Goal: Check status: Check status

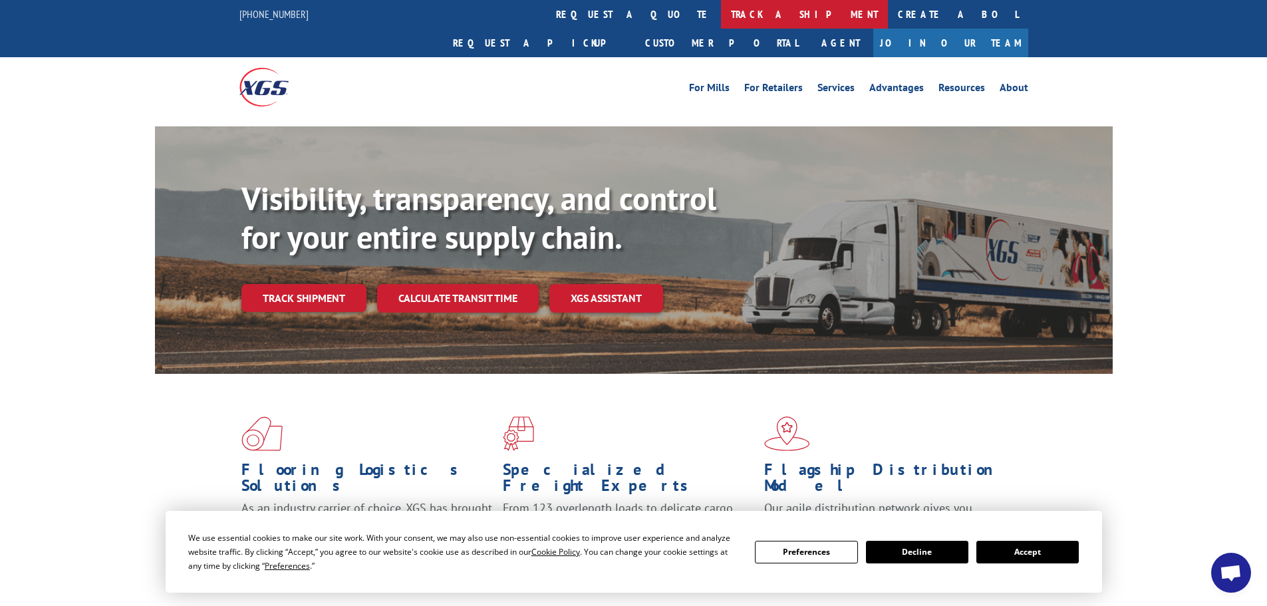
click at [721, 13] on link "track a shipment" at bounding box center [804, 14] width 167 height 29
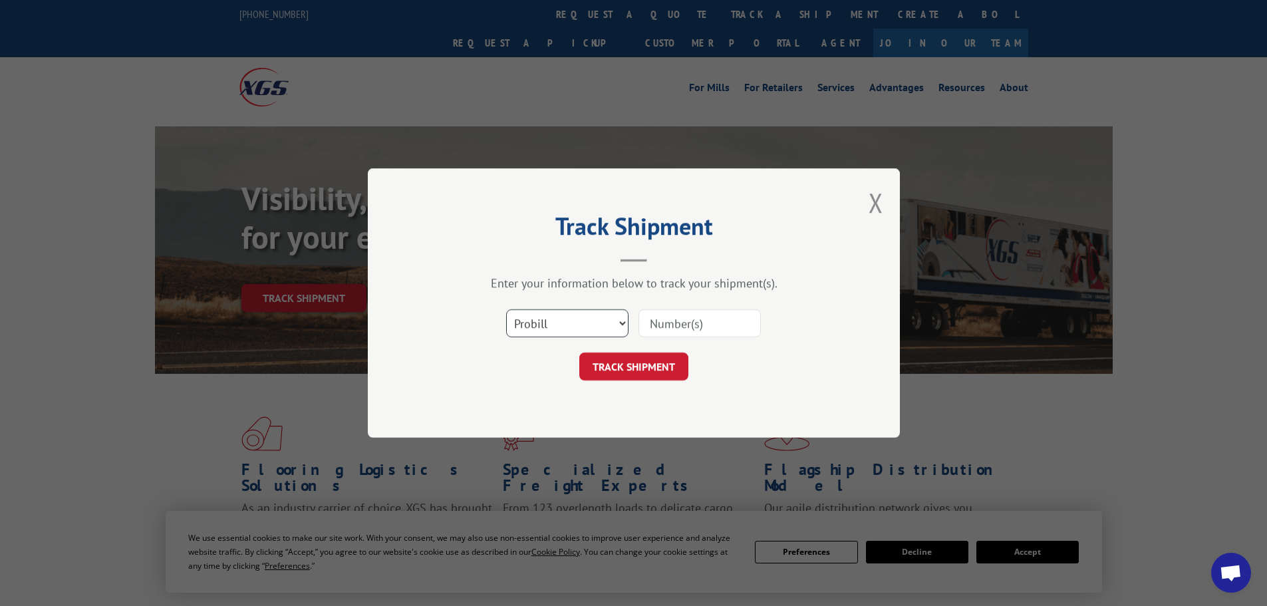
click at [527, 323] on select "Select category... Probill BOL PO" at bounding box center [567, 323] width 122 height 28
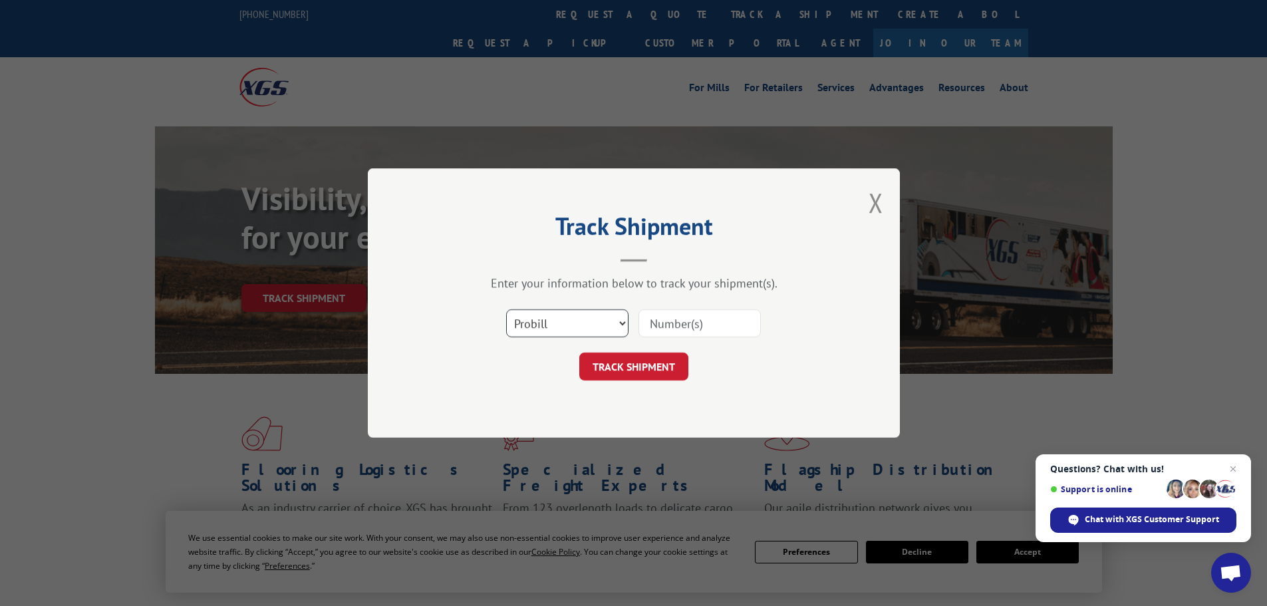
select select "po"
click at [506, 309] on select "Select category... Probill BOL PO" at bounding box center [567, 323] width 122 height 28
click at [689, 320] on input at bounding box center [699, 323] width 122 height 28
type input "38549526"
click at [579, 352] on button "TRACK SHIPMENT" at bounding box center [633, 366] width 109 height 28
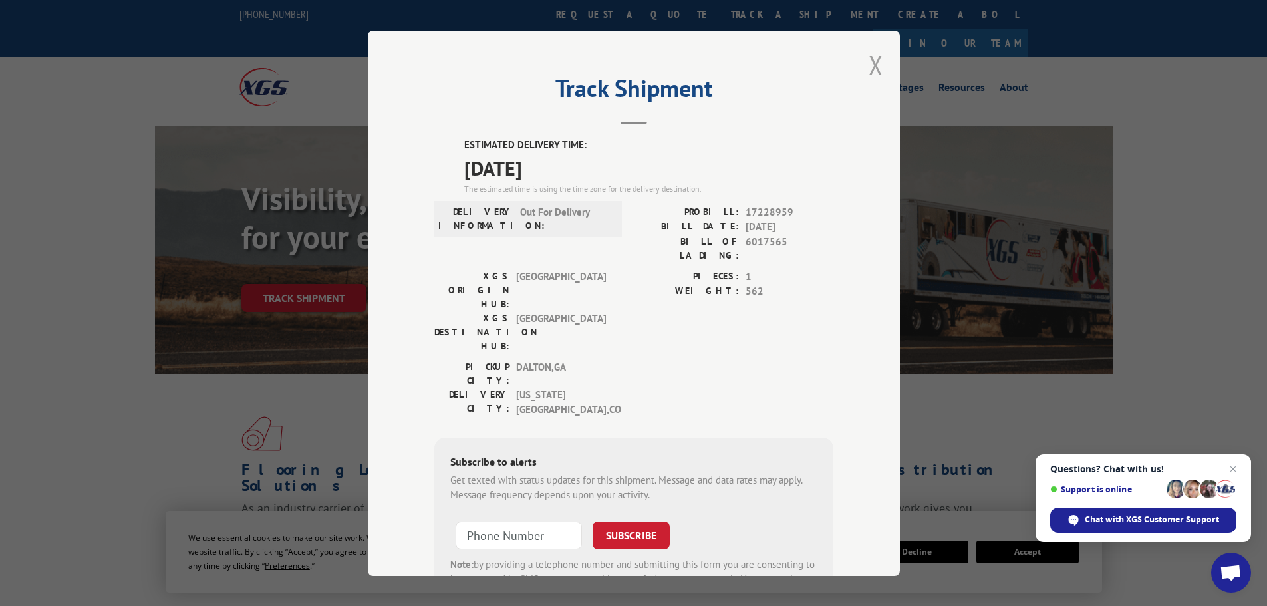
click at [869, 62] on button "Close modal" at bounding box center [875, 64] width 15 height 35
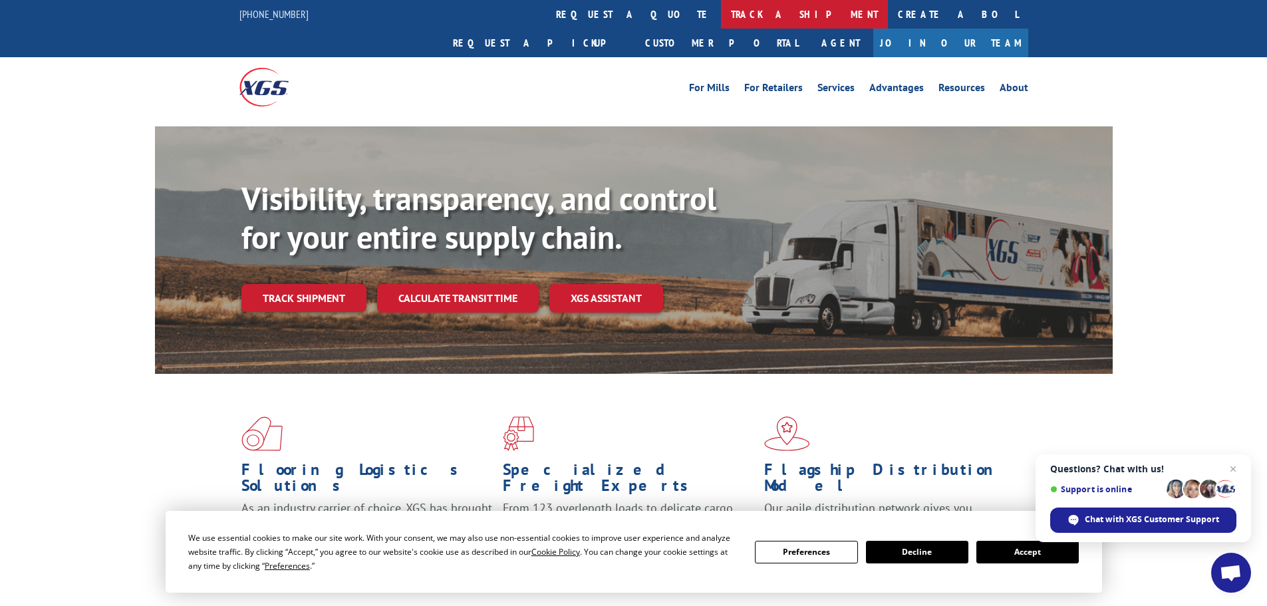
click at [721, 3] on link "track a shipment" at bounding box center [804, 14] width 167 height 29
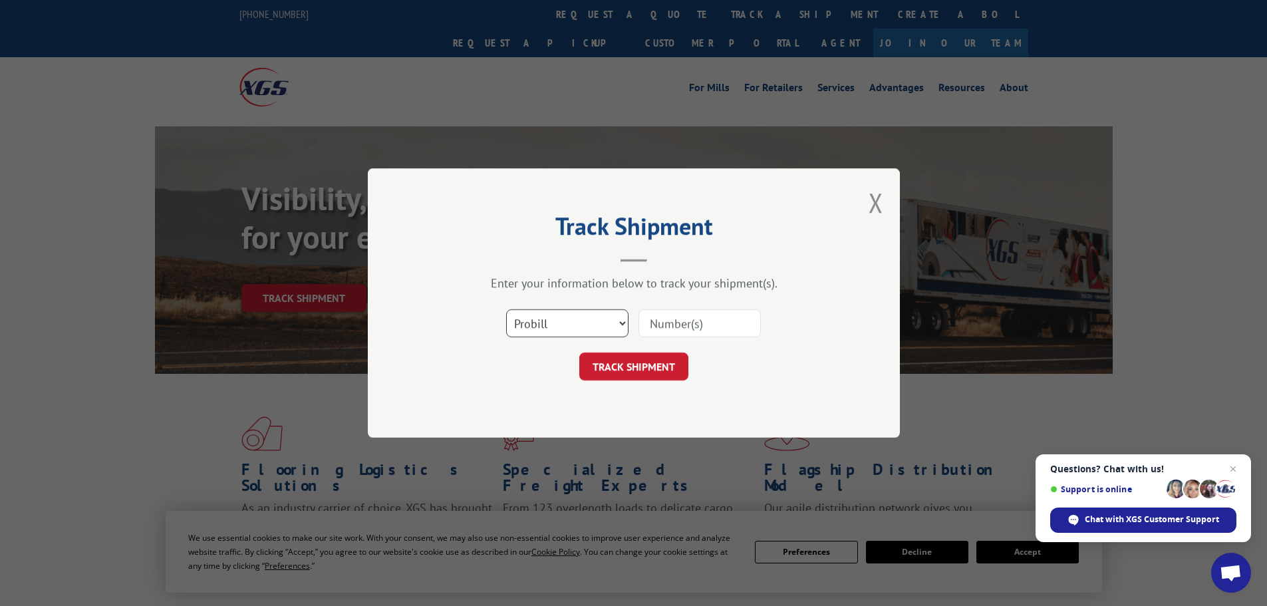
click at [535, 328] on select "Select category... Probill BOL PO" at bounding box center [567, 323] width 122 height 28
select select "po"
click at [506, 309] on select "Select category... Probill BOL PO" at bounding box center [567, 323] width 122 height 28
click at [661, 325] on input at bounding box center [699, 323] width 122 height 28
type input "38549443"
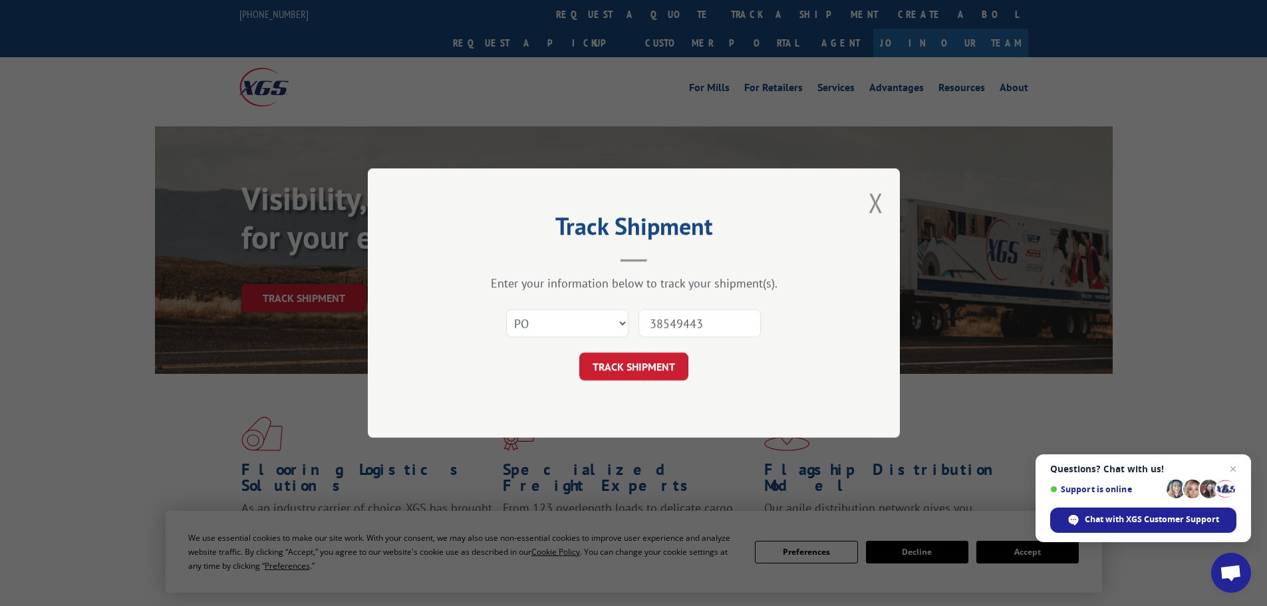
click button "TRACK SHIPMENT" at bounding box center [633, 366] width 109 height 28
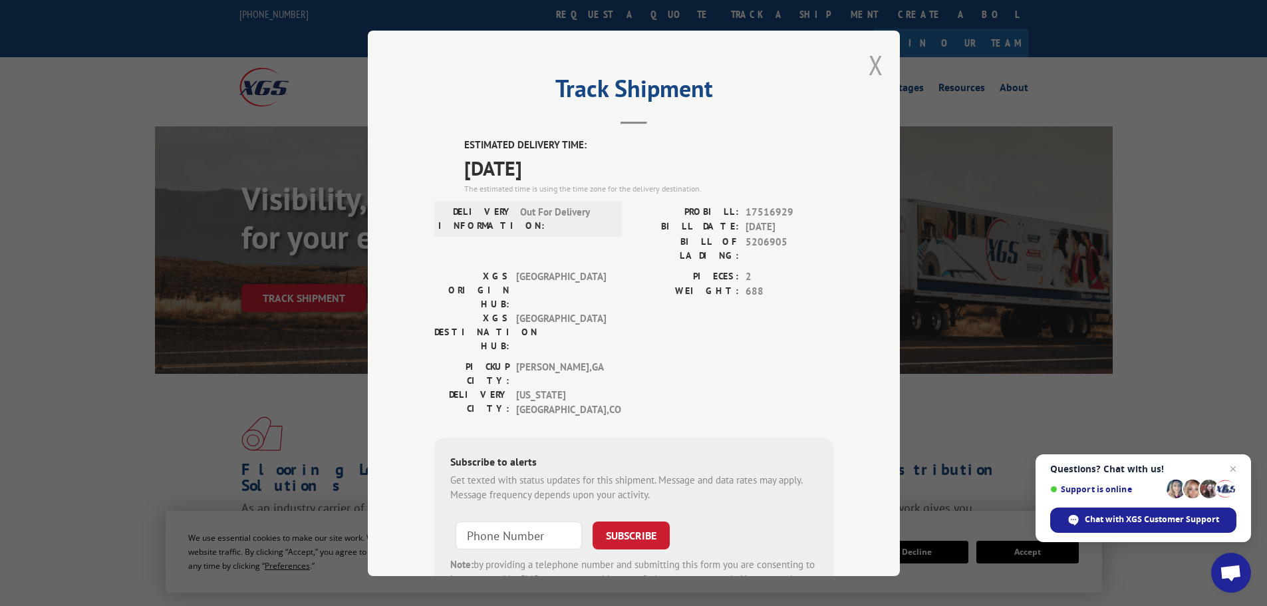
click at [870, 62] on button "Close modal" at bounding box center [875, 64] width 15 height 35
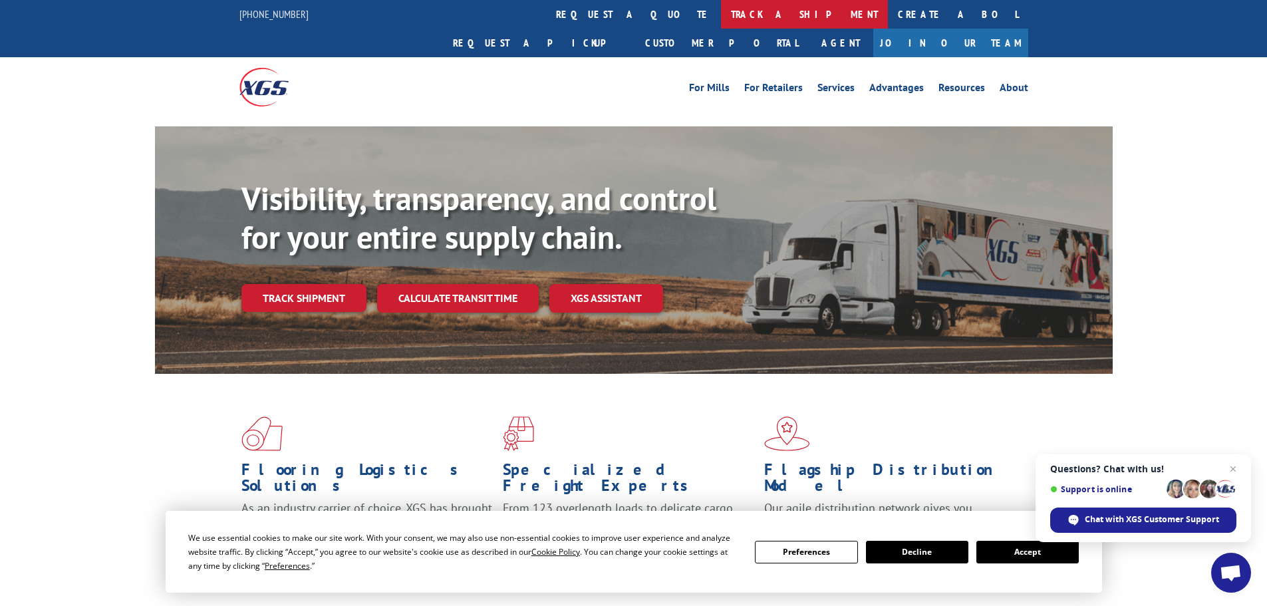
click at [721, 16] on link "track a shipment" at bounding box center [804, 14] width 167 height 29
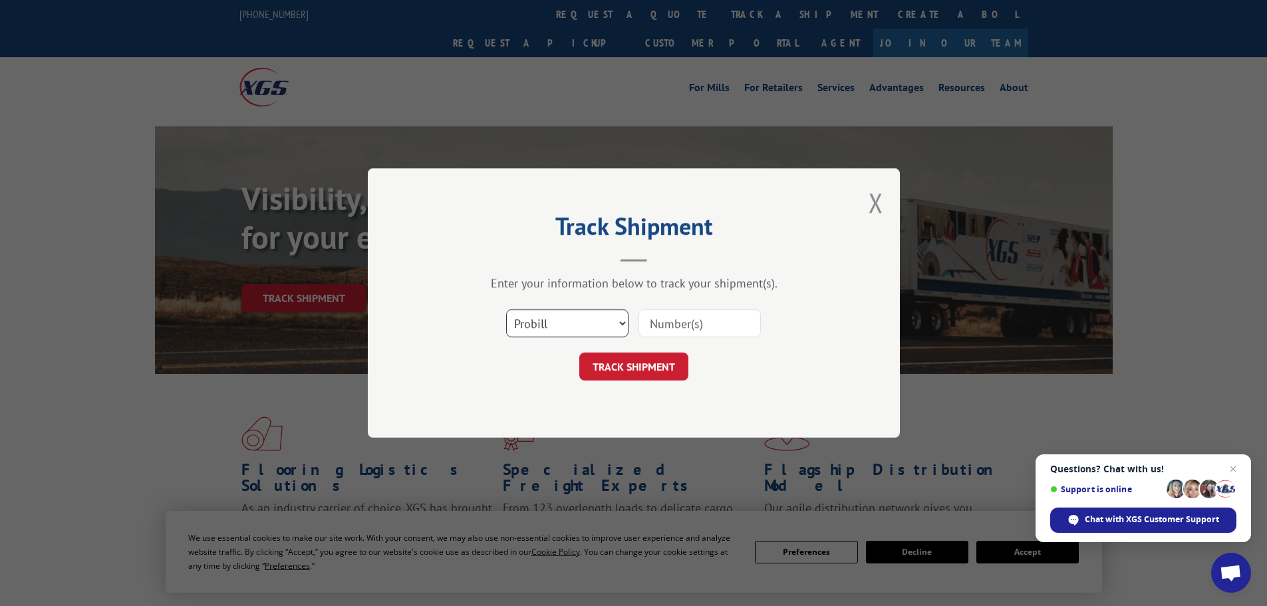
click at [563, 320] on select "Select category... Probill BOL PO" at bounding box center [567, 323] width 122 height 28
click at [557, 323] on select "Select category... Probill BOL PO" at bounding box center [567, 323] width 122 height 28
select select "po"
click at [506, 309] on select "Select category... Probill BOL PO" at bounding box center [567, 323] width 122 height 28
click at [669, 317] on input at bounding box center [699, 323] width 122 height 28
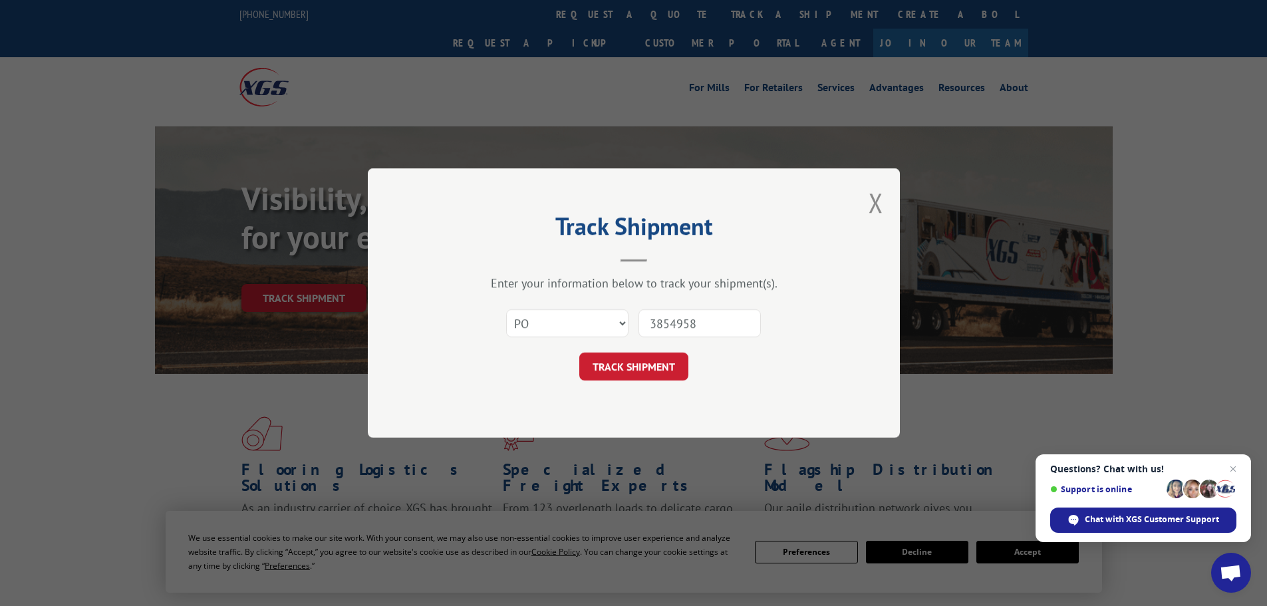
type input "38549580"
click button "TRACK SHIPMENT" at bounding box center [633, 366] width 109 height 28
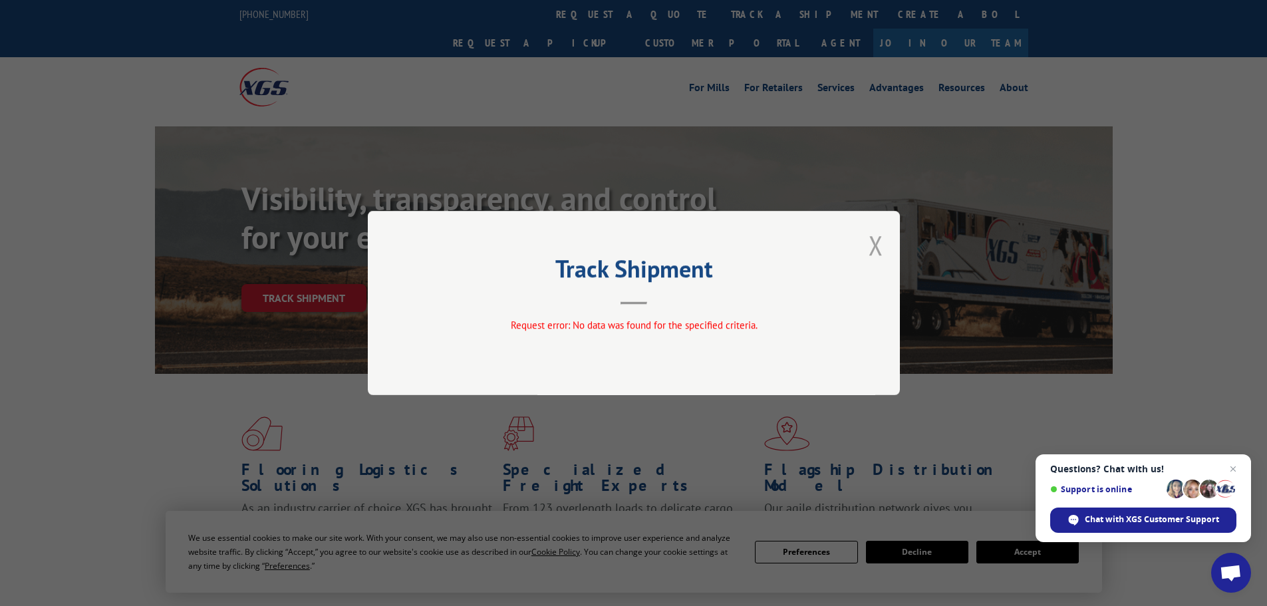
click at [876, 244] on button "Close modal" at bounding box center [875, 244] width 15 height 35
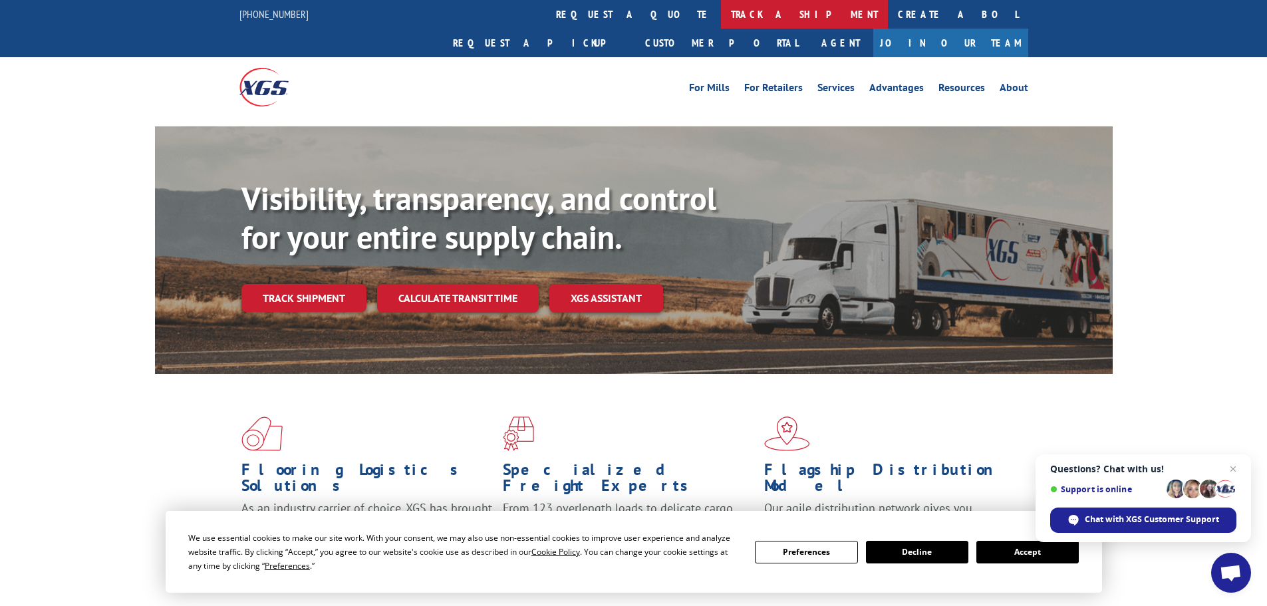
click at [721, 11] on link "track a shipment" at bounding box center [804, 14] width 167 height 29
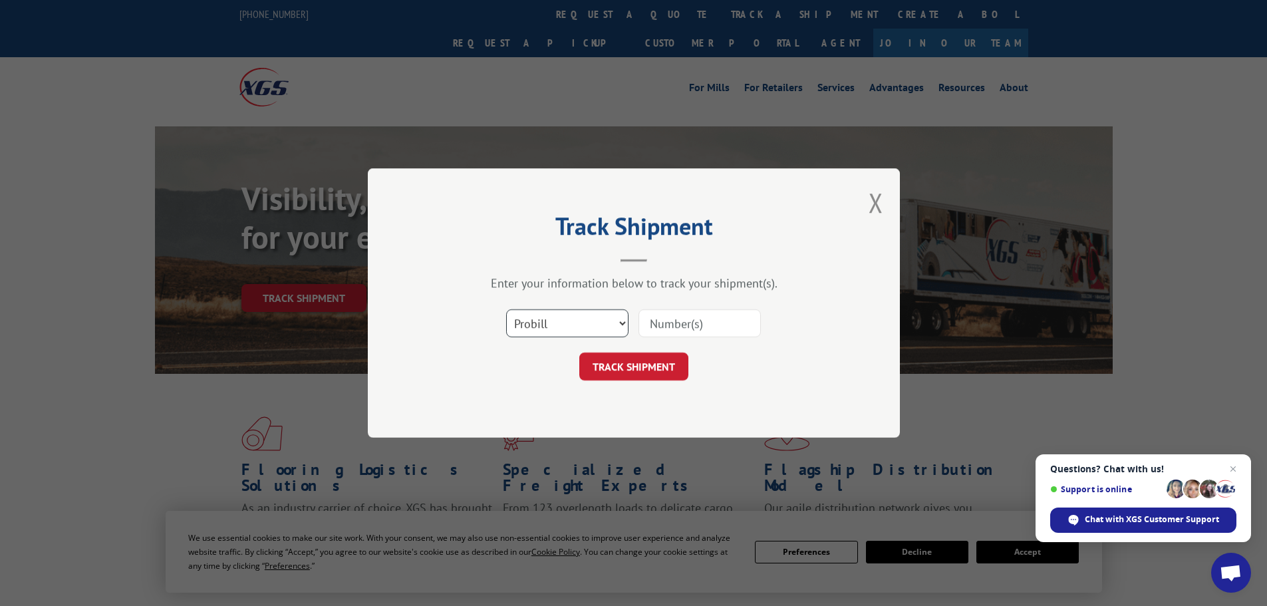
click at [529, 324] on select "Select category... Probill BOL PO" at bounding box center [567, 323] width 122 height 28
select select "po"
click at [506, 309] on select "Select category... Probill BOL PO" at bounding box center [567, 323] width 122 height 28
click at [691, 313] on input at bounding box center [699, 323] width 122 height 28
type input "38549649"
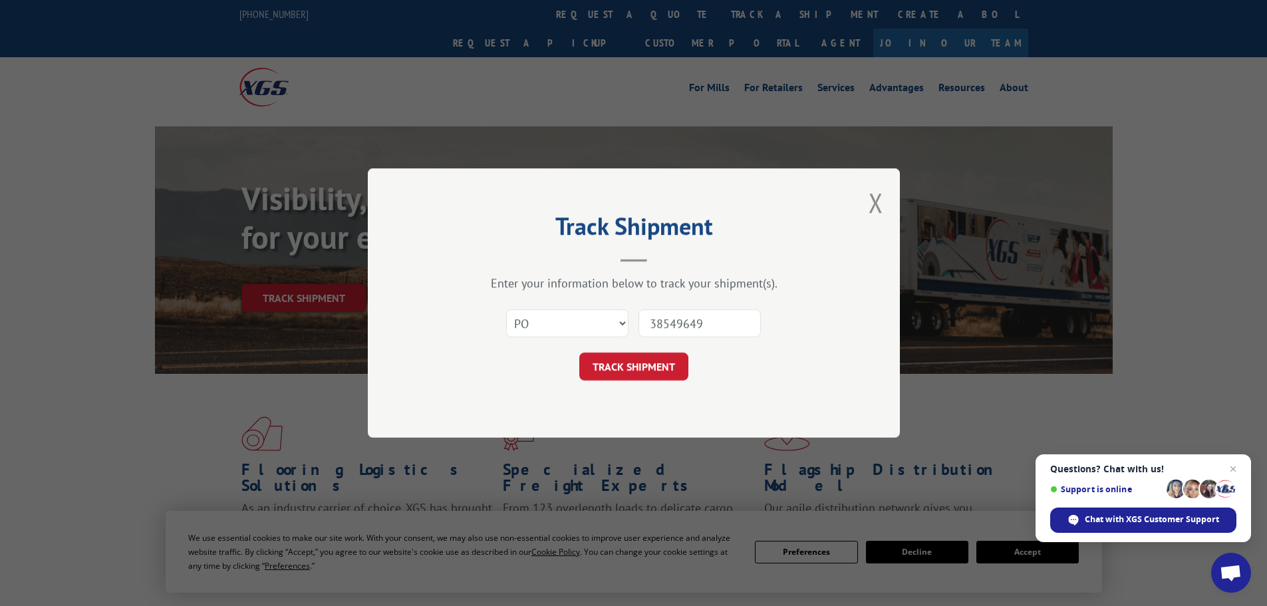
click at [579, 352] on button "TRACK SHIPMENT" at bounding box center [633, 366] width 109 height 28
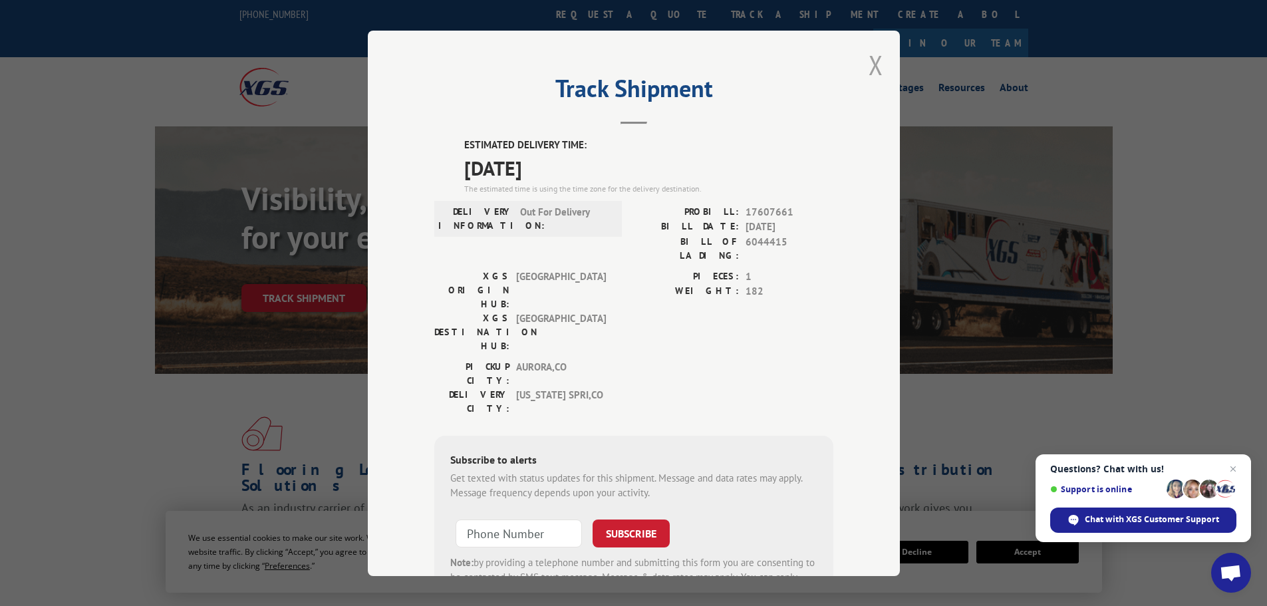
click at [868, 58] on button "Close modal" at bounding box center [875, 64] width 15 height 35
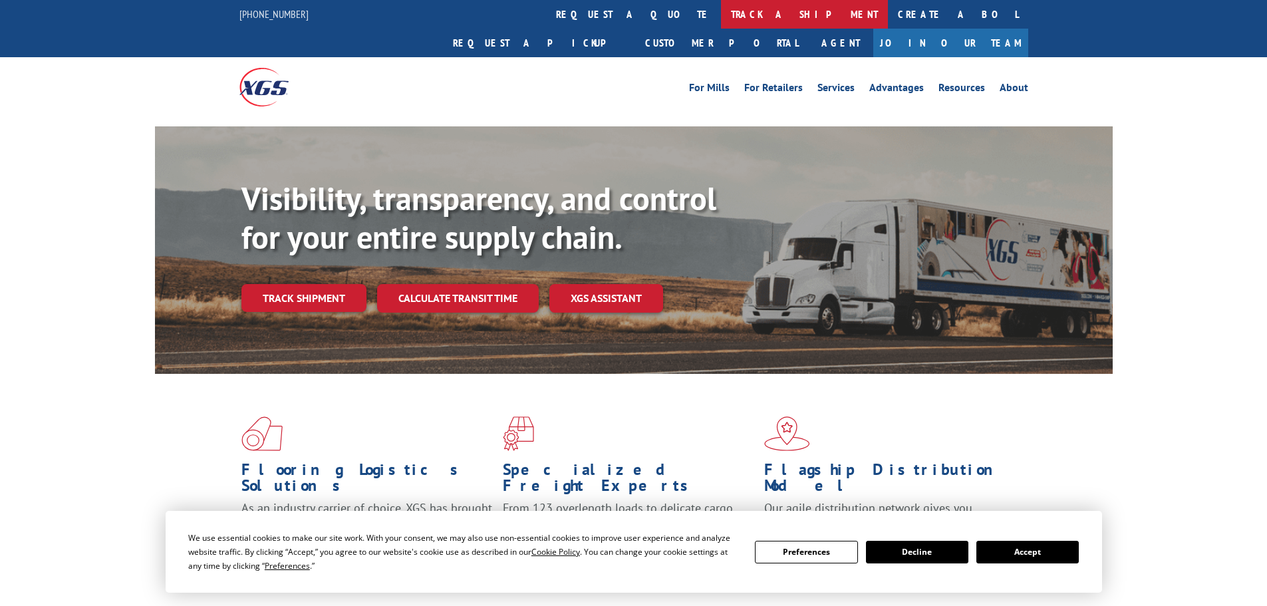
click at [721, 11] on link "track a shipment" at bounding box center [804, 14] width 167 height 29
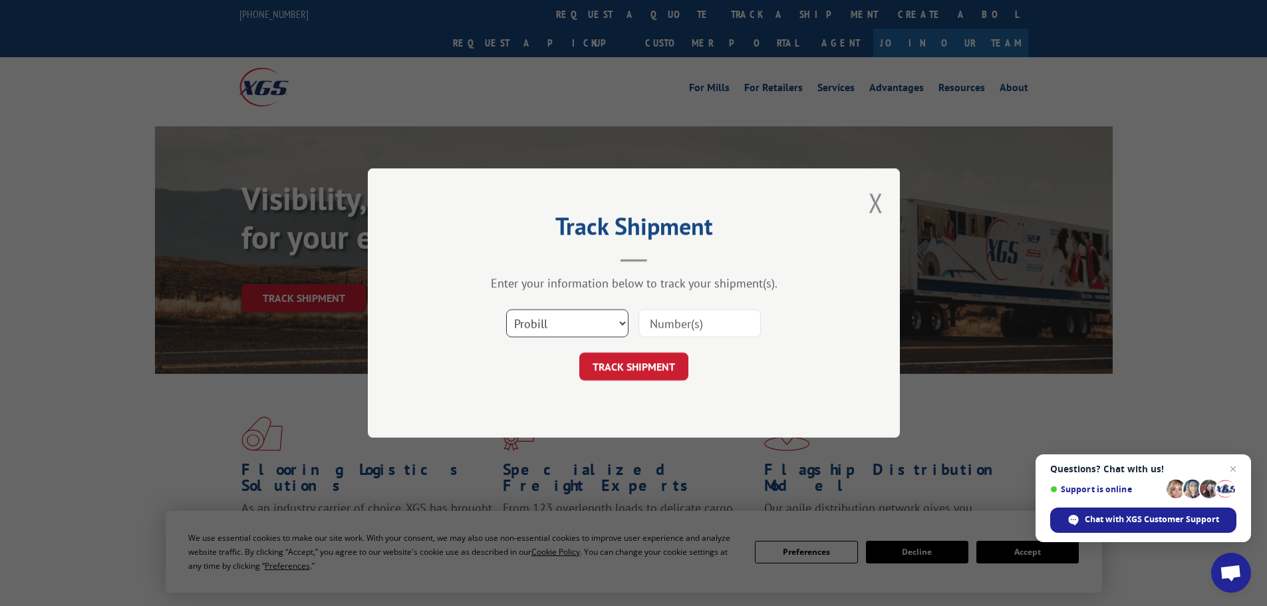
click at [528, 326] on select "Select category... Probill BOL PO" at bounding box center [567, 323] width 122 height 28
select select "po"
click at [506, 309] on select "Select category... Probill BOL PO" at bounding box center [567, 323] width 122 height 28
click at [648, 317] on input at bounding box center [699, 323] width 122 height 28
type input "38549564"
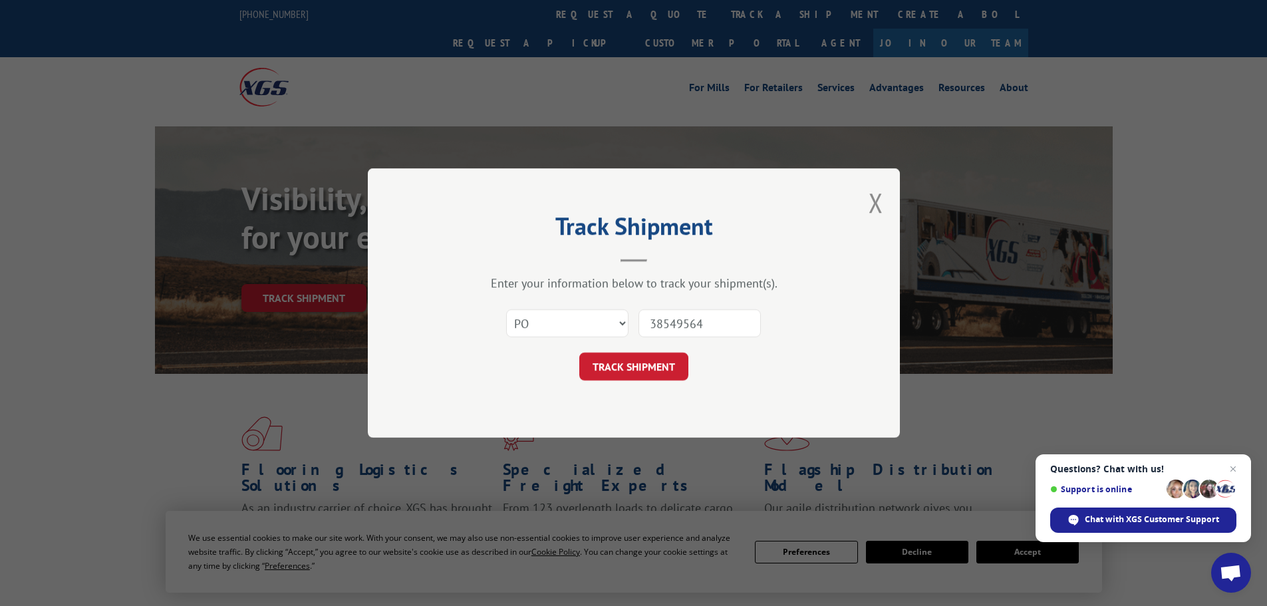
click button "TRACK SHIPMENT" at bounding box center [633, 366] width 109 height 28
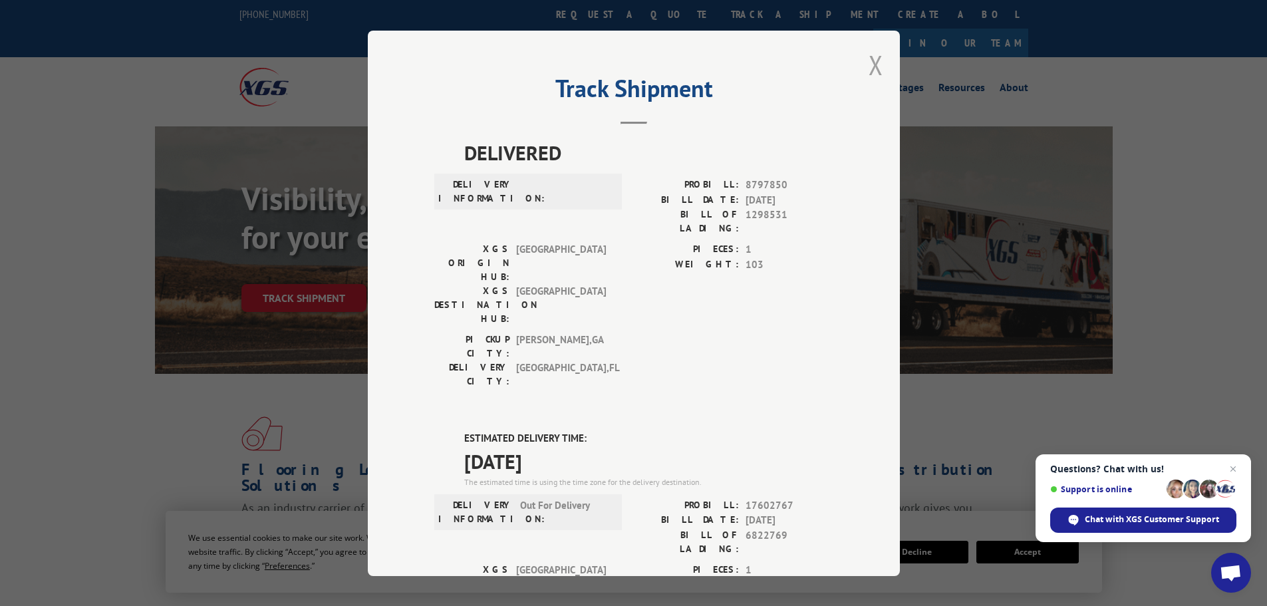
click at [868, 64] on button "Close modal" at bounding box center [875, 64] width 15 height 35
